Goal: Information Seeking & Learning: Find specific page/section

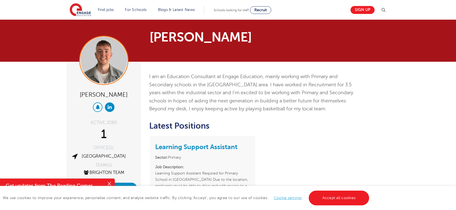
click at [99, 105] on button at bounding box center [98, 107] width 10 height 10
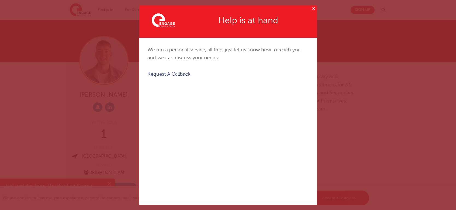
click at [312, 9] on button "✕" at bounding box center [313, 8] width 7 height 7
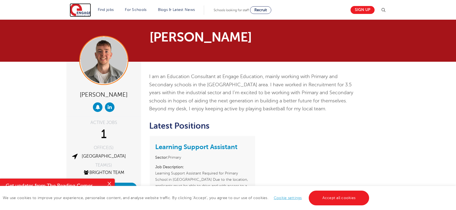
click at [86, 7] on img at bounding box center [80, 10] width 21 height 14
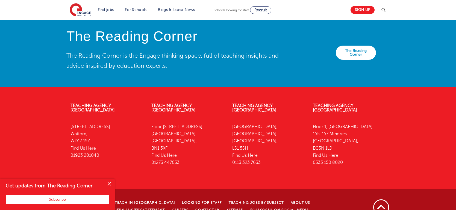
scroll to position [1203, 0]
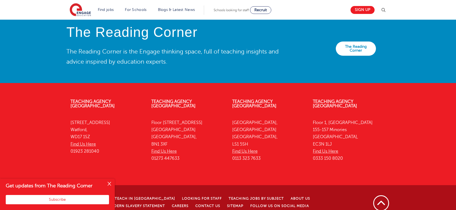
click at [111, 180] on button "Close" at bounding box center [109, 184] width 11 height 11
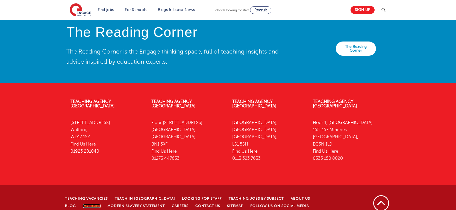
click at [83, 204] on link "Policies" at bounding box center [92, 206] width 18 height 4
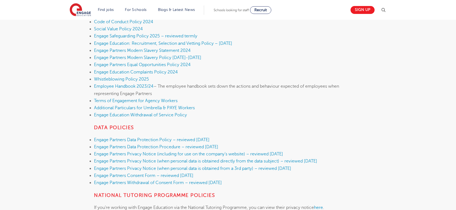
scroll to position [196, 0]
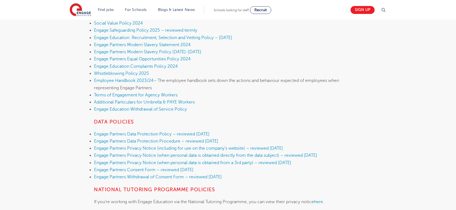
click at [384, 9] on img at bounding box center [383, 10] width 7 height 7
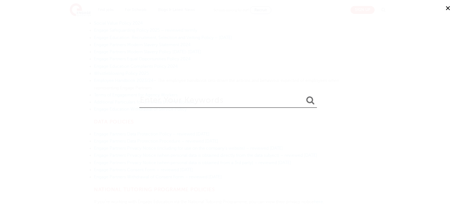
click at [248, 100] on input "search" at bounding box center [227, 99] width 177 height 18
type input "terms"
click at [304, 96] on button "submit" at bounding box center [310, 101] width 13 height 10
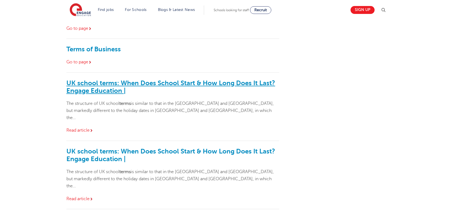
scroll to position [97, 0]
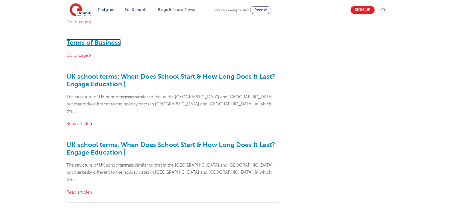
click at [101, 43] on link "Terms of Business" at bounding box center [93, 43] width 54 height 8
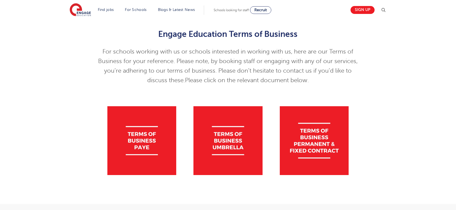
scroll to position [53, 0]
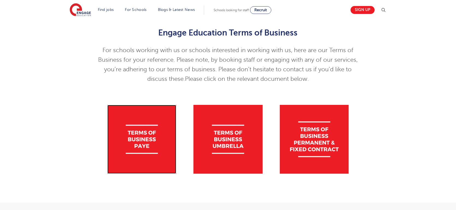
click at [140, 142] on img at bounding box center [141, 139] width 69 height 69
